Goal: Navigation & Orientation: Find specific page/section

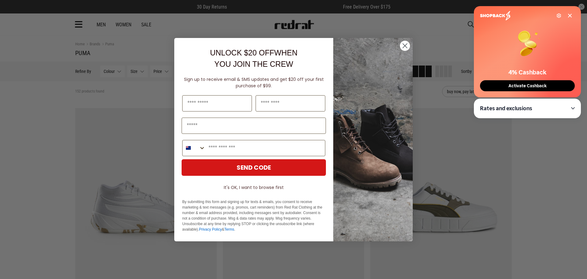
click at [403, 47] on circle "Close dialog" at bounding box center [405, 45] width 10 height 10
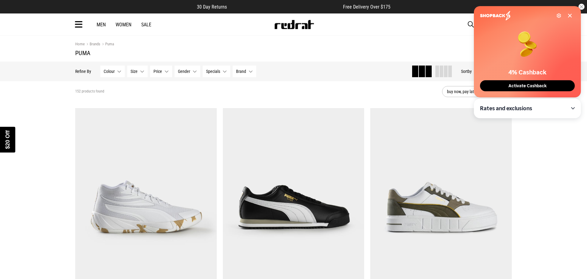
click at [403, 62] on circle "Close dialog" at bounding box center [405, 67] width 10 height 10
click at [406, 62] on circle "Close dialog" at bounding box center [405, 67] width 10 height 10
click at [404, 62] on circle "Close dialog" at bounding box center [405, 67] width 10 height 10
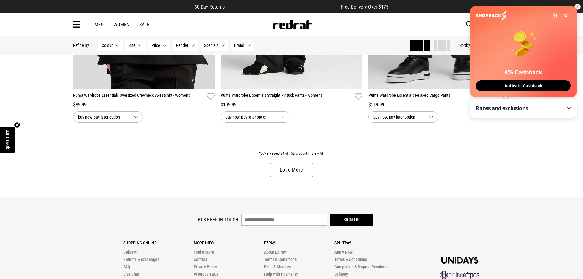
scroll to position [1927, 0]
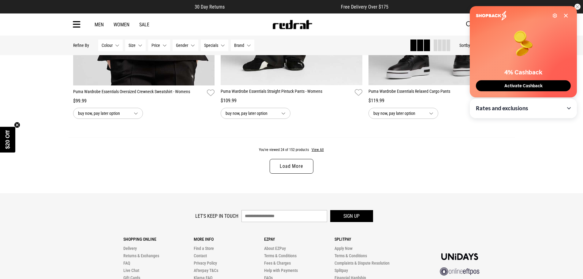
click at [146, 25] on link "Sale" at bounding box center [144, 25] width 10 height 6
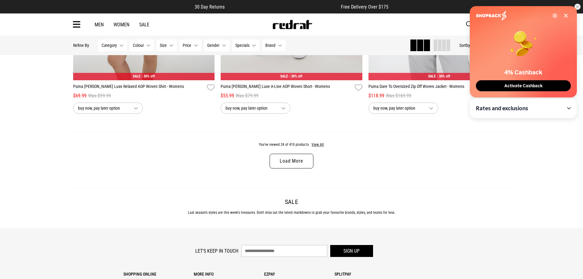
scroll to position [1927, 0]
